Goal: Information Seeking & Learning: Learn about a topic

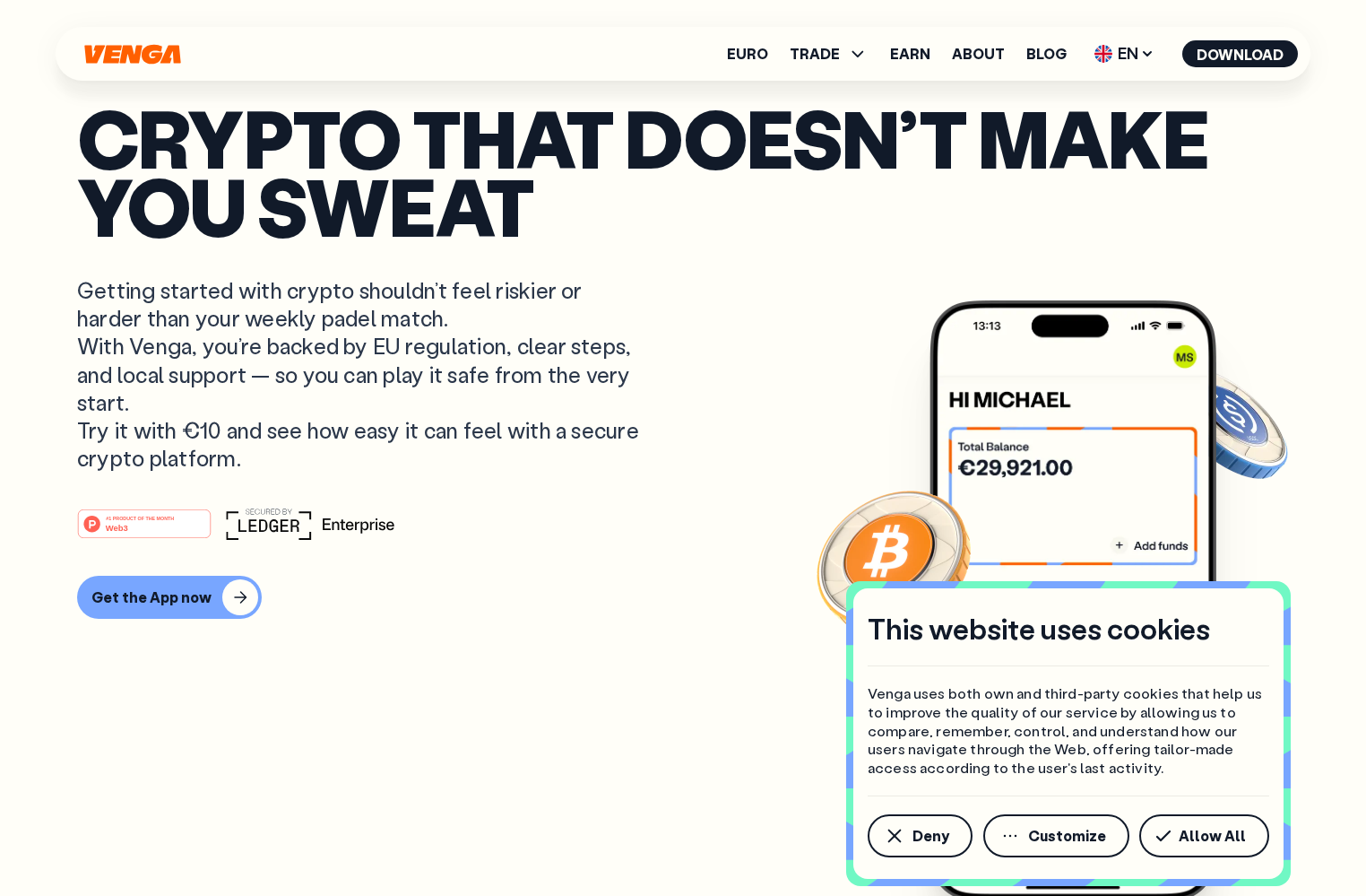
click at [378, 377] on p "Getting started with crypto shouldn’t feel riskier or harder than your weekly p…" at bounding box center [360, 374] width 566 height 196
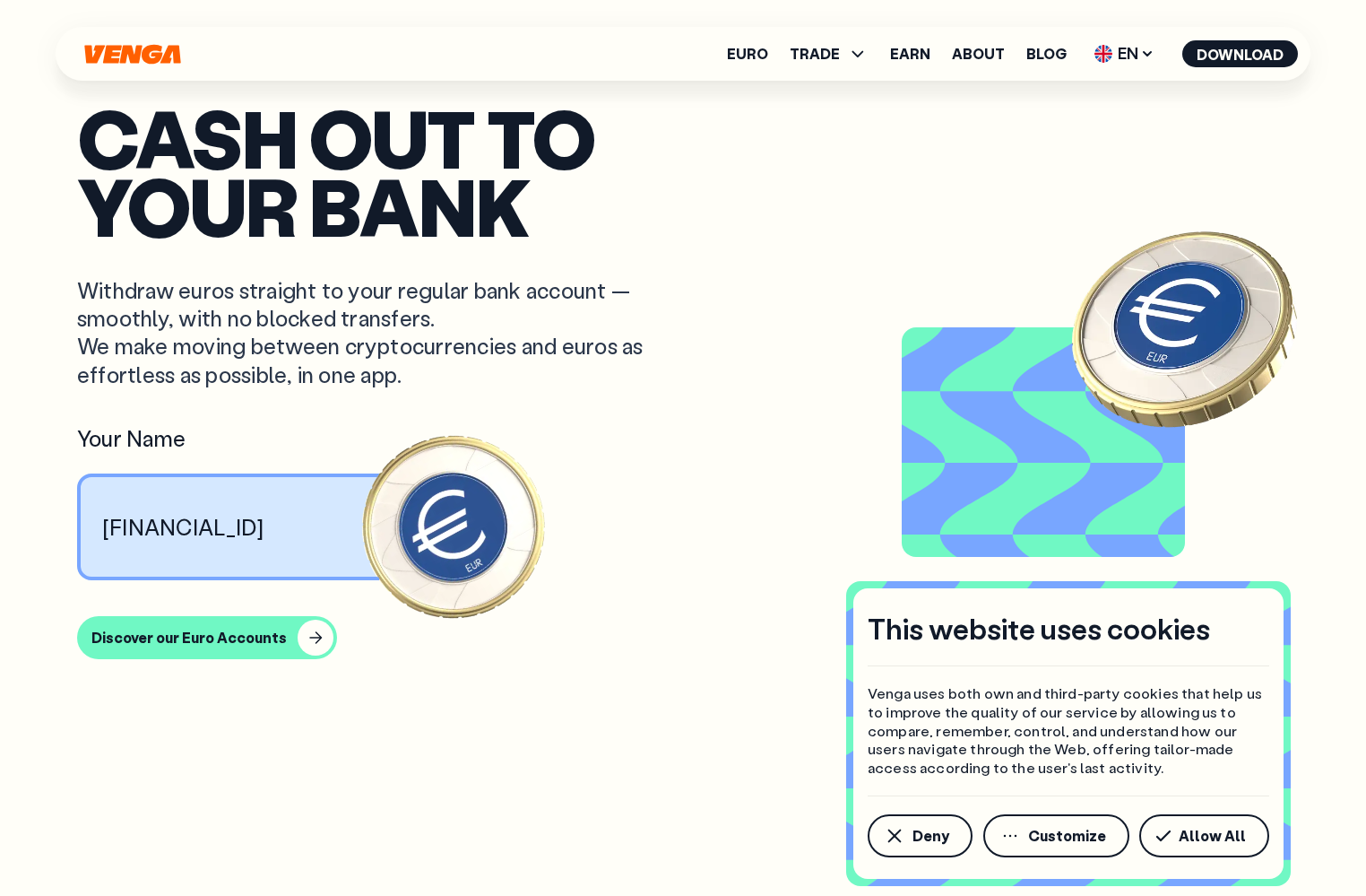
scroll to position [1537, 0]
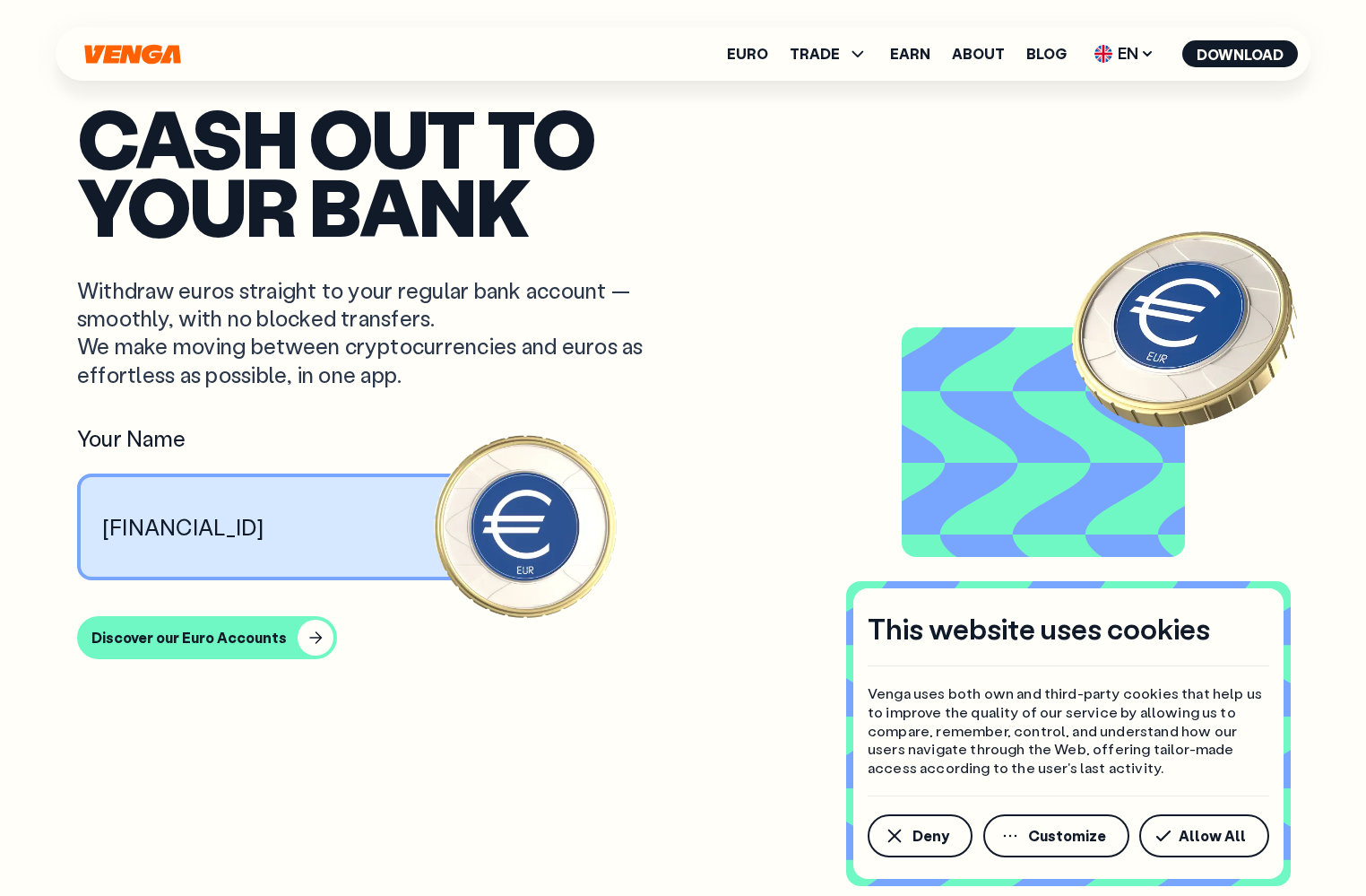
click at [265, 530] on p "[FINANCIAL_ID]" at bounding box center [183, 526] width 162 height 28
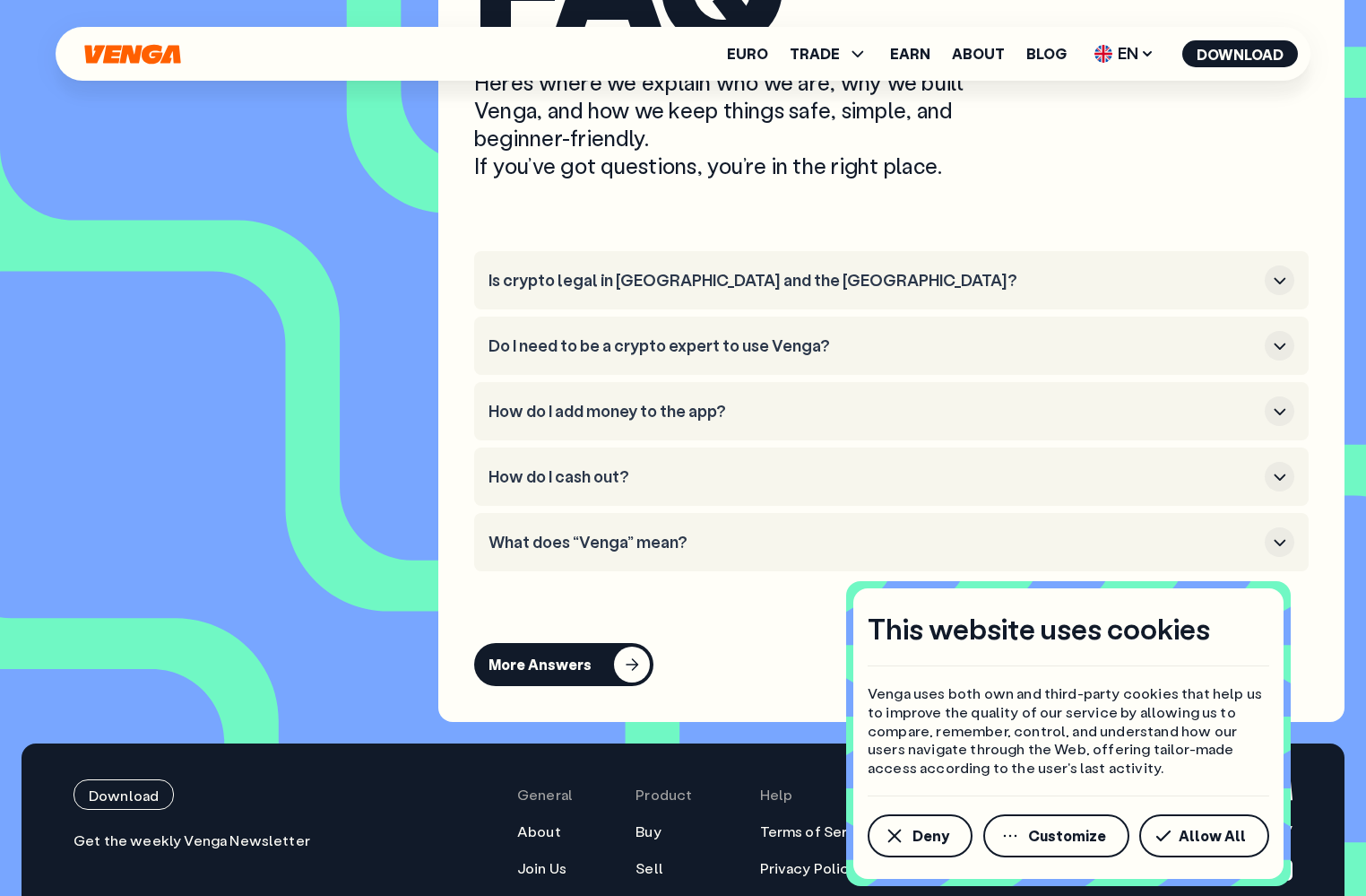
scroll to position [8145, 0]
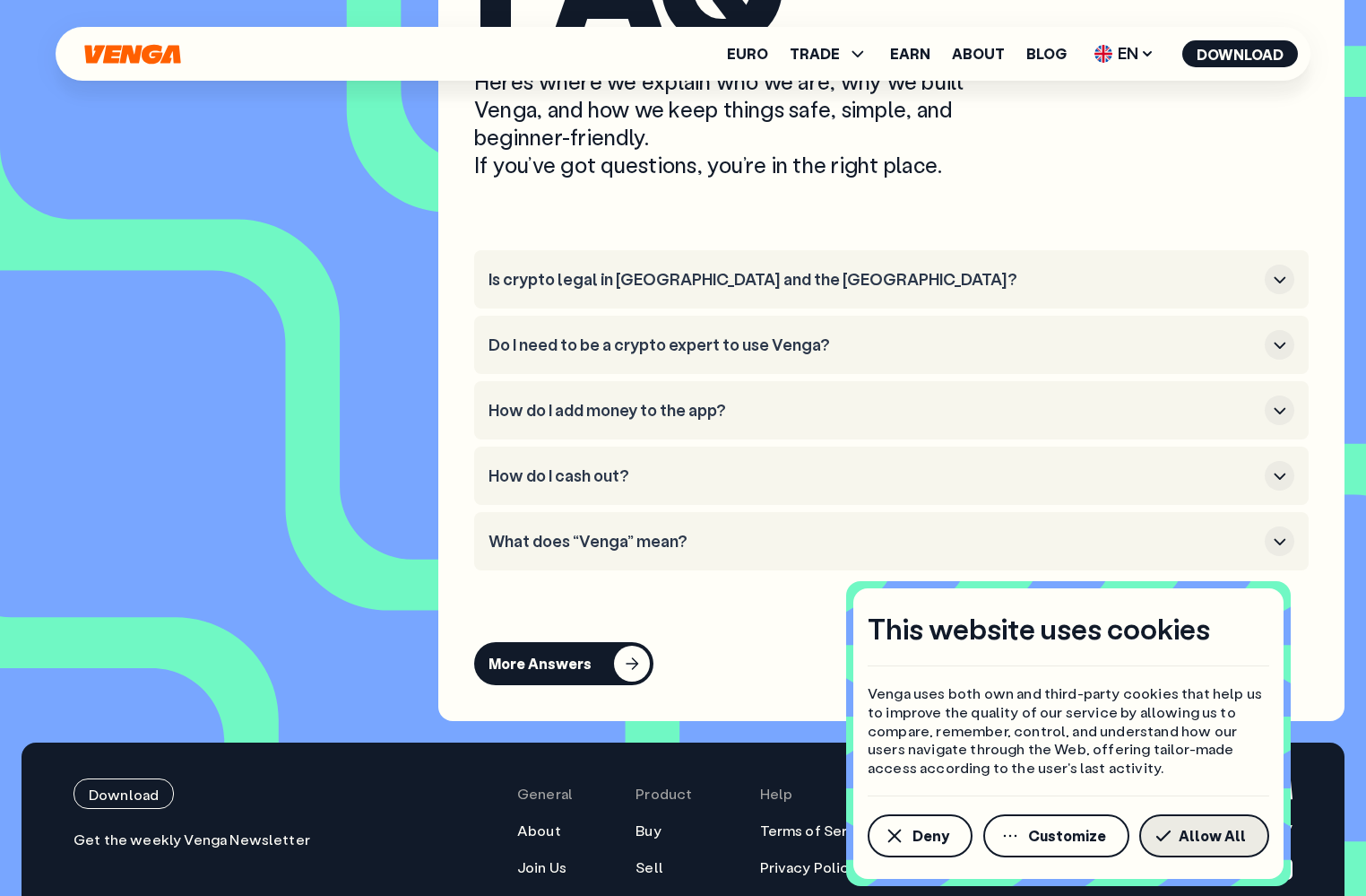
click at [1198, 833] on span "Allow All" at bounding box center [1213, 835] width 67 height 14
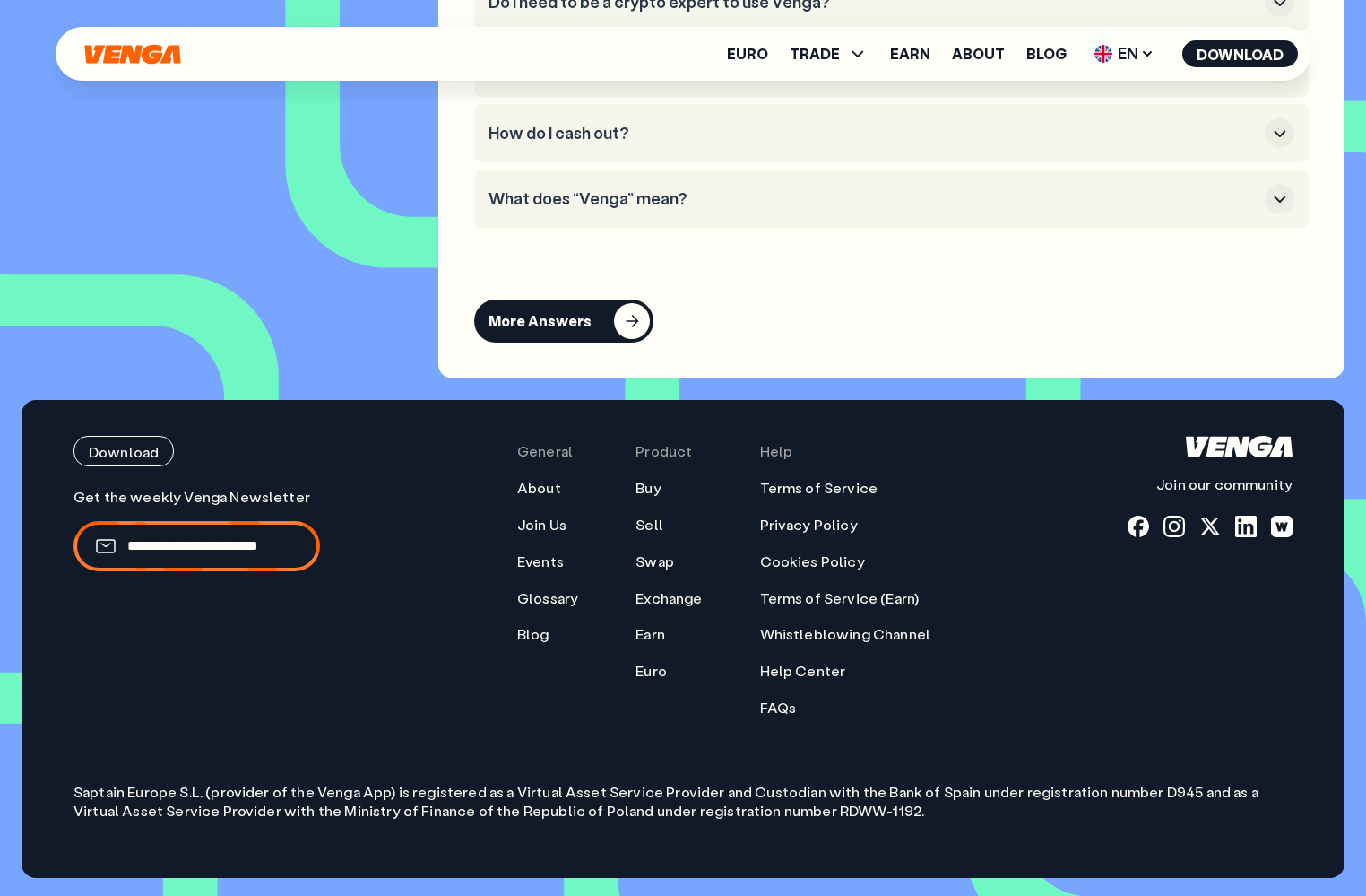
scroll to position [8515, 0]
click at [742, 223] on li "What does “Venga” mean?" at bounding box center [891, 198] width 834 height 58
click at [737, 199] on h3 "What does “Venga” mean?" at bounding box center [873, 198] width 769 height 19
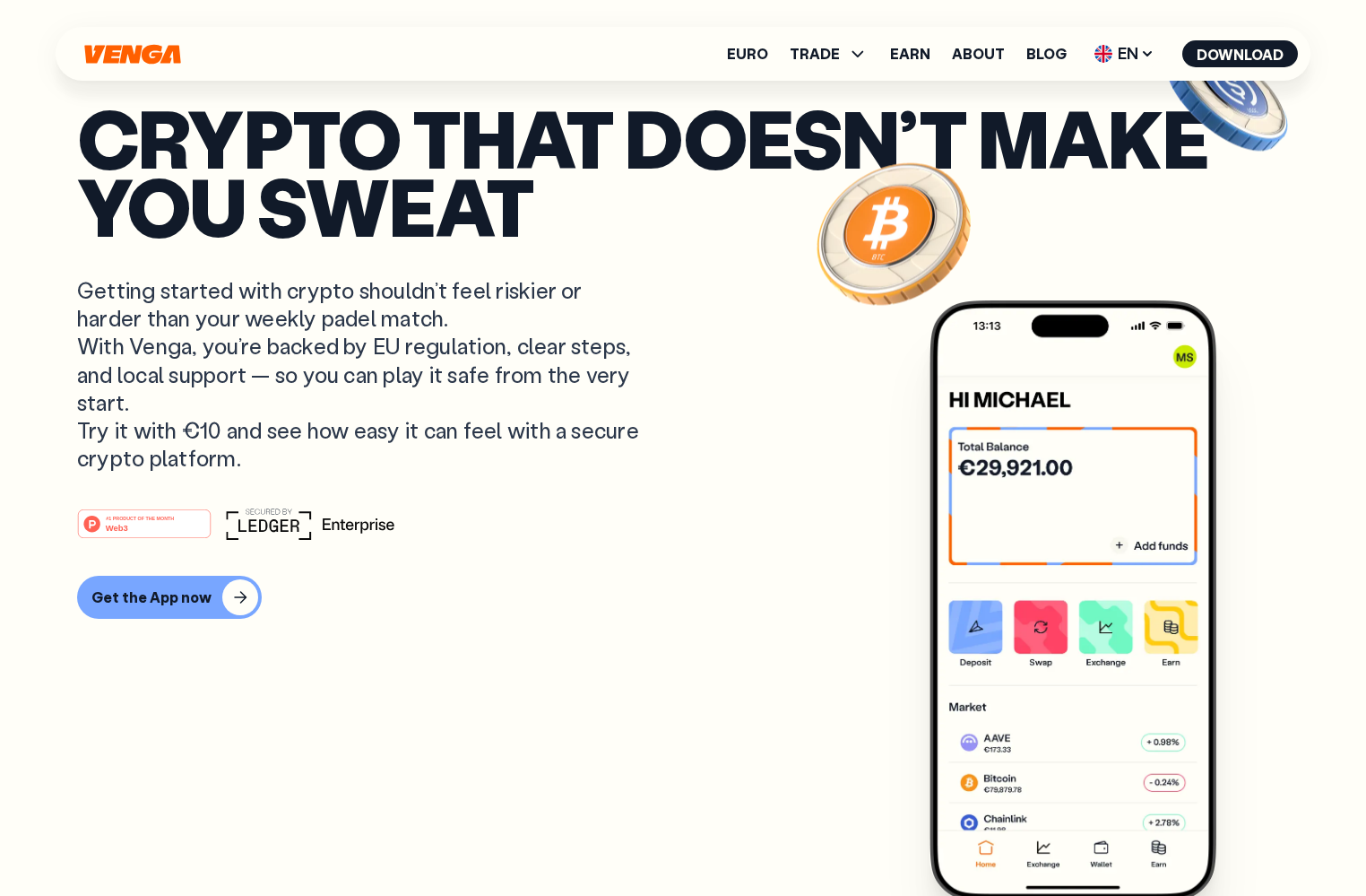
scroll to position [0, 0]
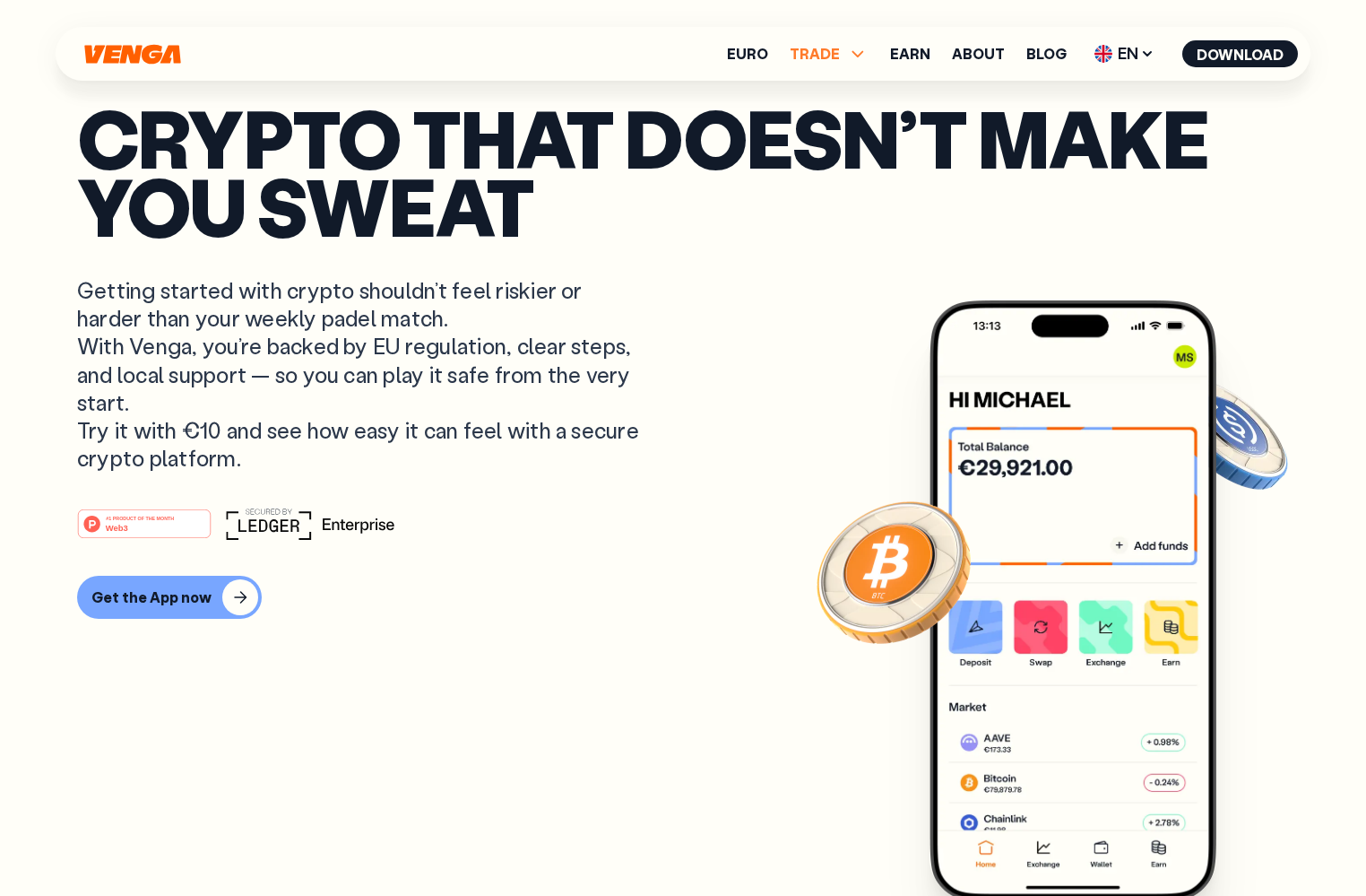
click at [869, 62] on icon at bounding box center [857, 54] width 21 height 21
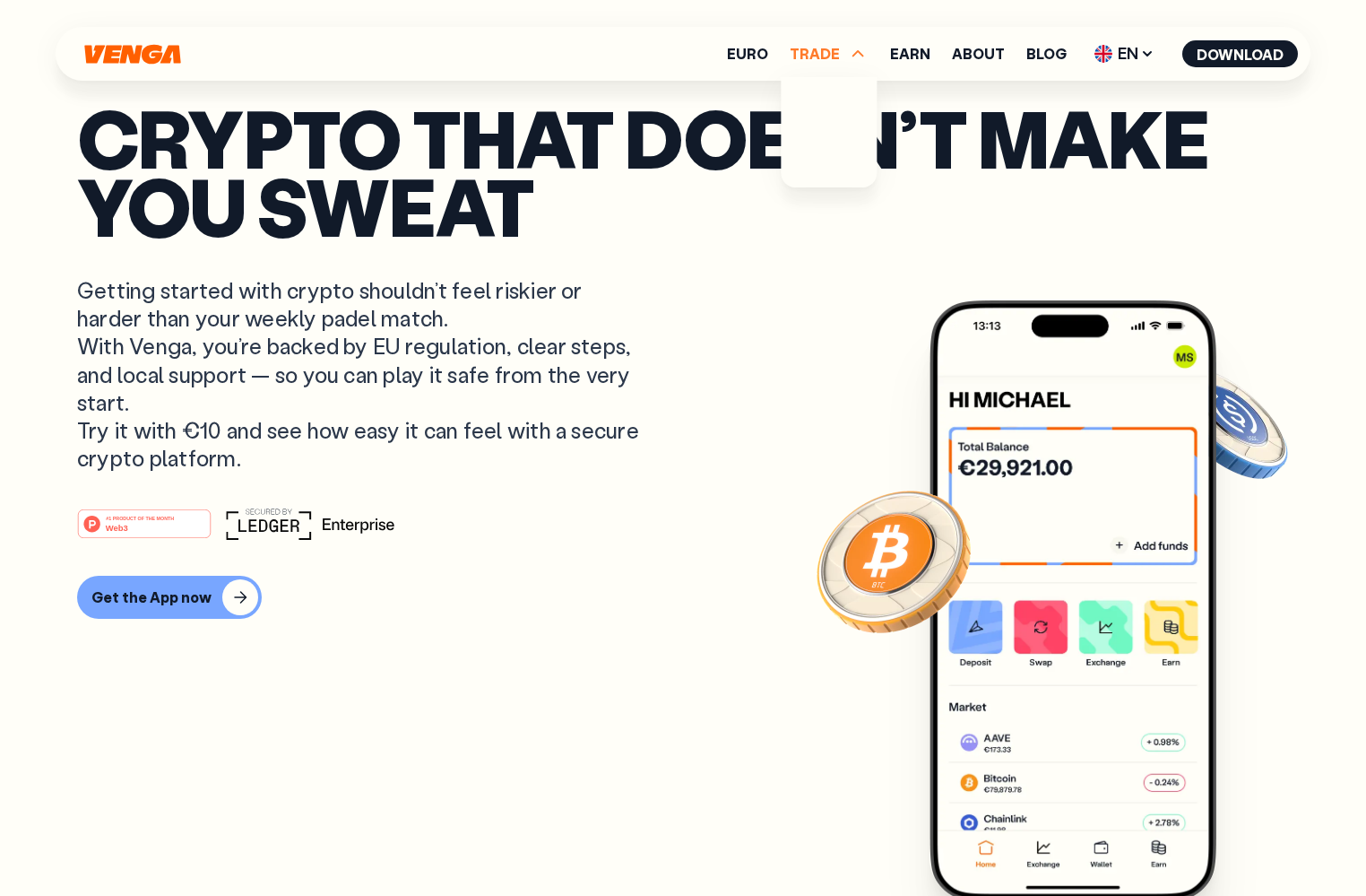
click at [780, 59] on ul "Euro TRADE Buy Sell Swap Exchange Earn About Blog EN English - EN Español - ES …" at bounding box center [1012, 54] width 571 height 29
click at [911, 57] on link "Earn" at bounding box center [910, 53] width 40 height 14
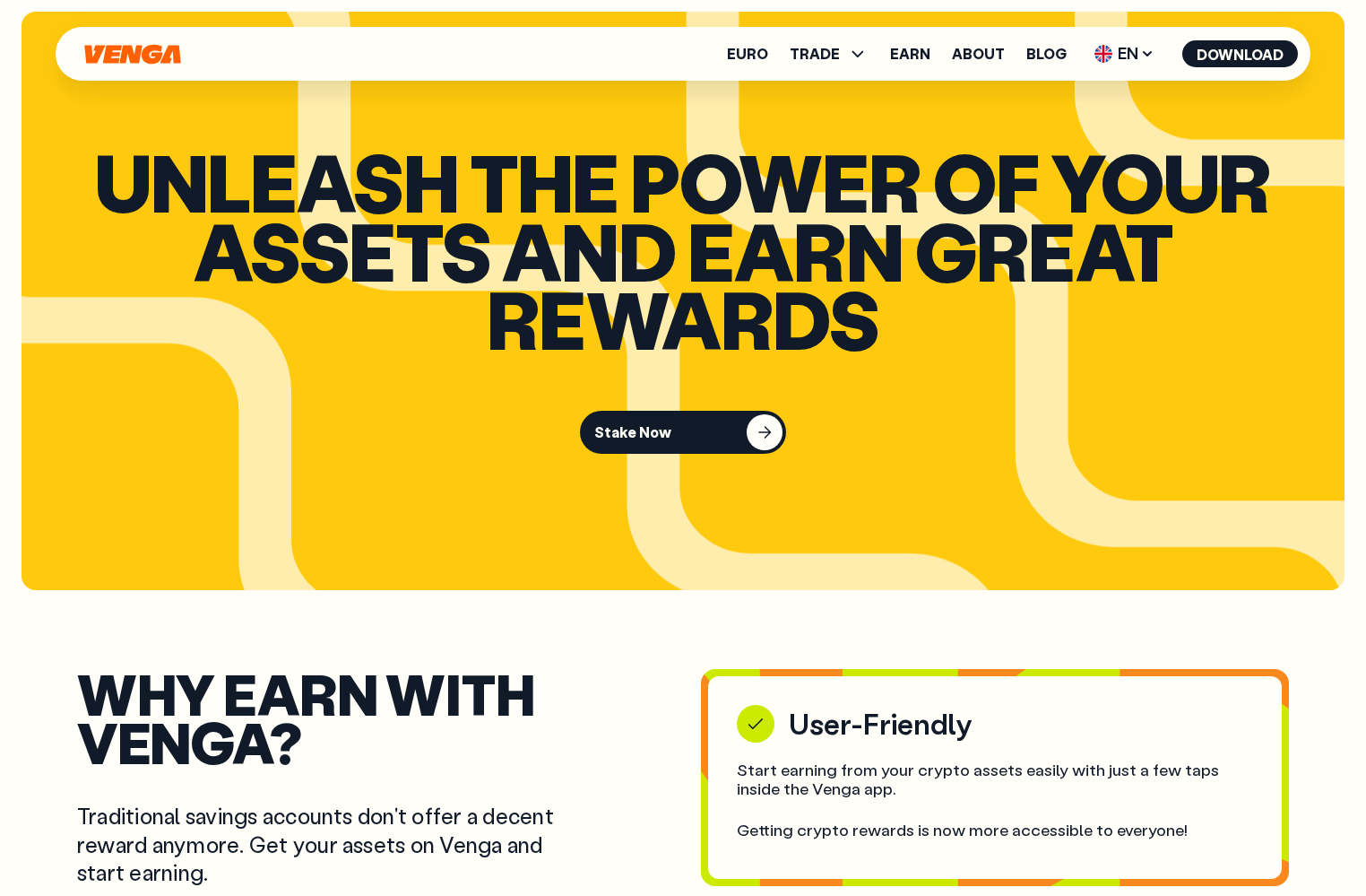
scroll to position [2657, 0]
